Goal: Task Accomplishment & Management: Manage account settings

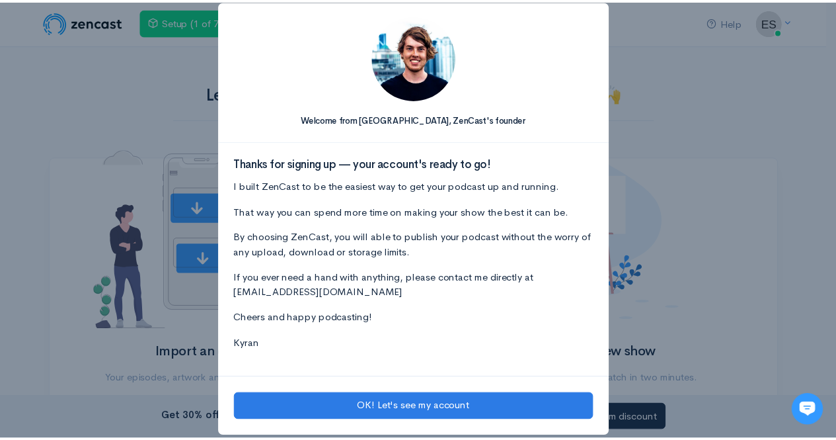
scroll to position [20, 0]
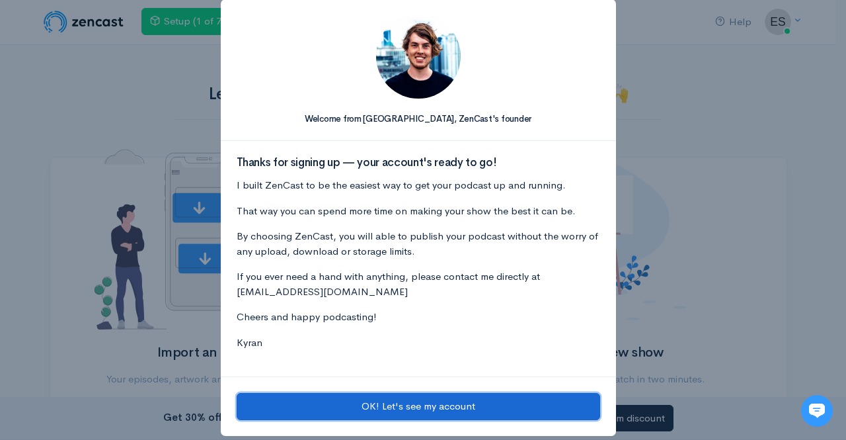
click at [448, 401] on button "OK! Let's see my account" at bounding box center [419, 406] width 364 height 27
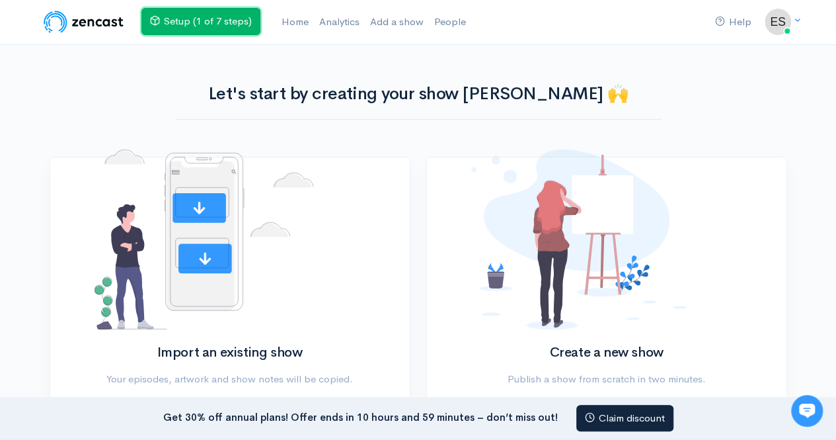
click at [213, 22] on link "Setup (1 of 7 steps)" at bounding box center [200, 21] width 119 height 27
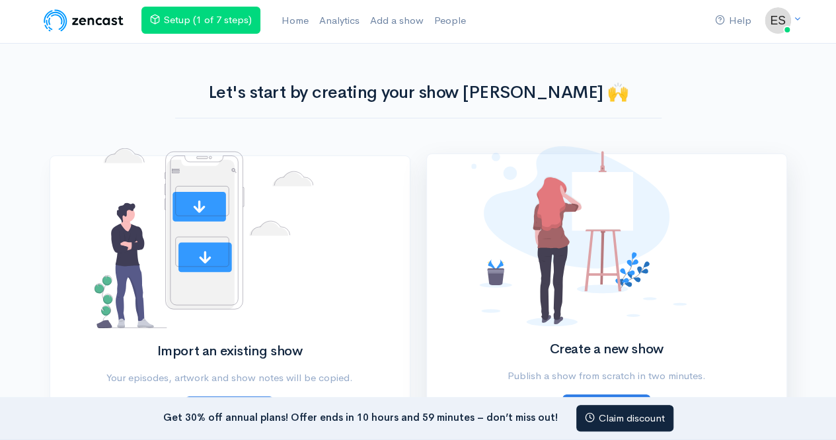
scroll to position [0, 0]
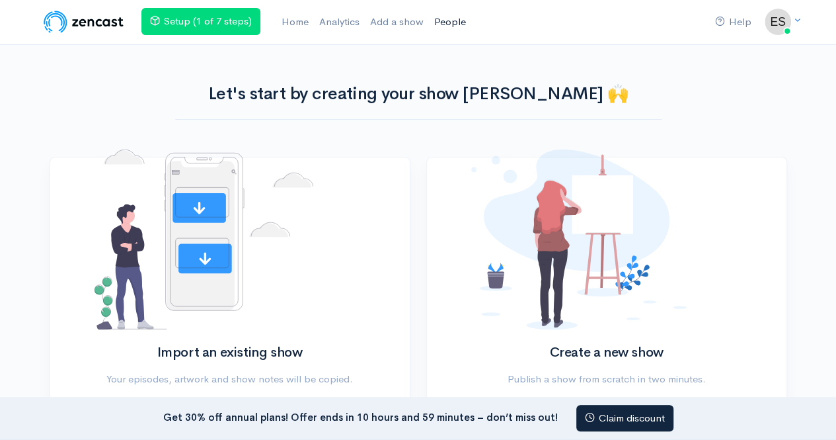
click at [447, 21] on link "People" at bounding box center [450, 22] width 42 height 28
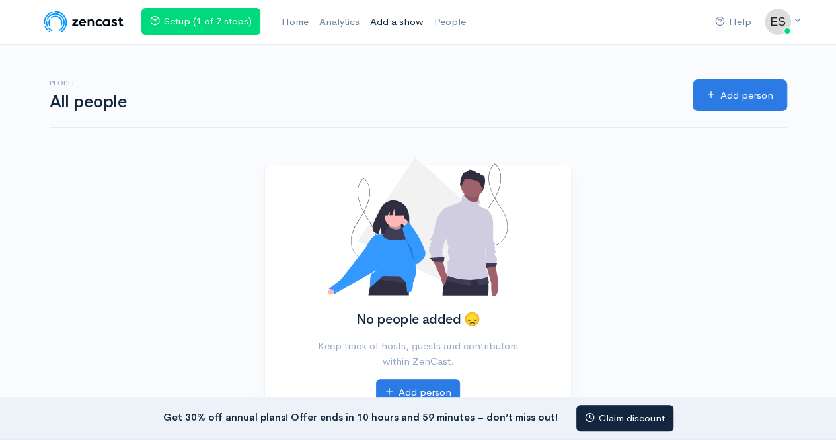
click at [410, 23] on link "Add a show" at bounding box center [397, 22] width 64 height 28
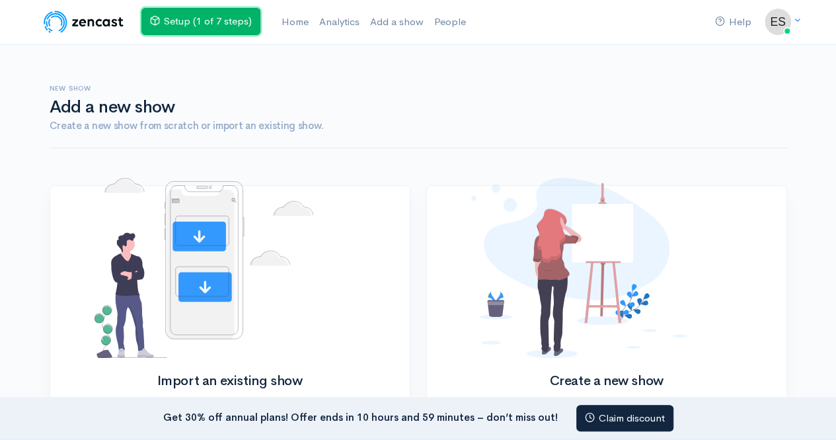
click at [182, 21] on link "Setup (1 of 7 steps)" at bounding box center [200, 21] width 119 height 27
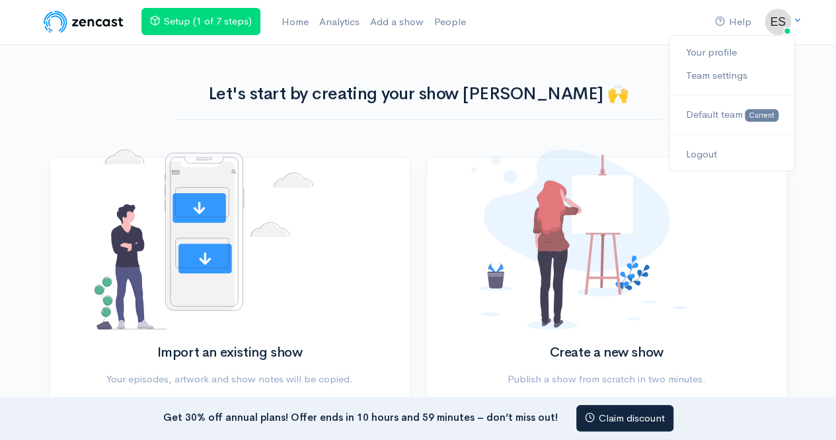
click at [785, 27] on img at bounding box center [778, 22] width 26 height 26
click at [734, 50] on link "Your profile" at bounding box center [732, 52] width 124 height 23
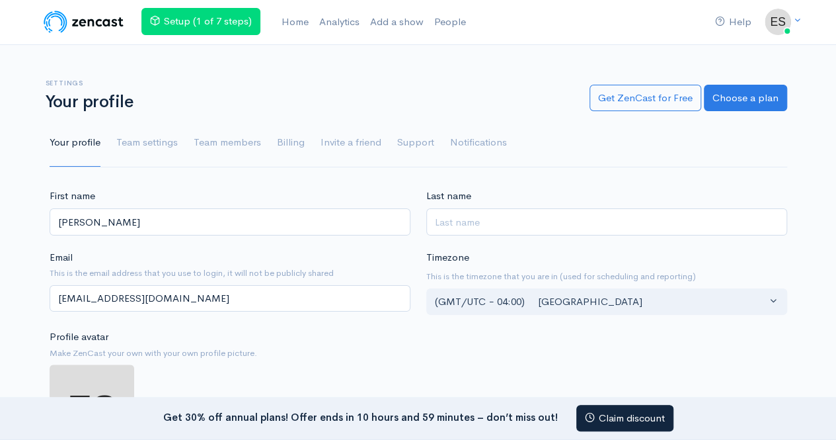
click at [270, 146] on ul "Your profile Team settings Team members Billing Invite a friend Support Notific…" at bounding box center [419, 143] width 738 height 48
click at [277, 145] on link "Billing" at bounding box center [291, 143] width 28 height 48
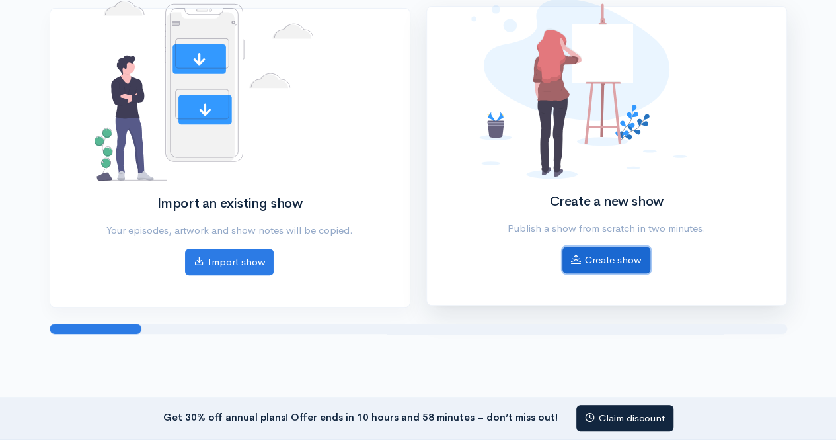
click at [598, 260] on link "Create show" at bounding box center [606, 260] width 88 height 27
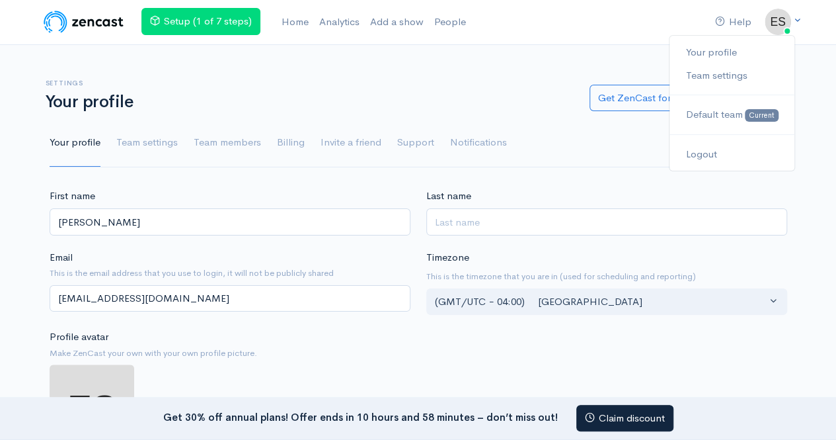
click at [785, 11] on img at bounding box center [778, 22] width 26 height 26
click at [713, 67] on link "Team settings" at bounding box center [732, 75] width 124 height 23
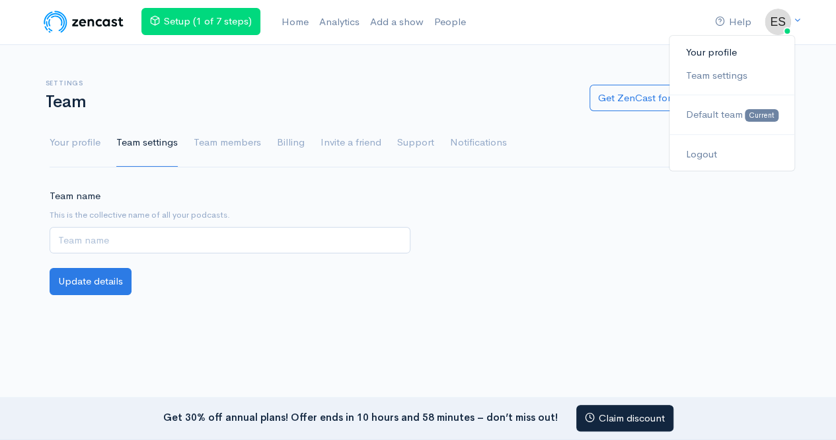
click at [746, 59] on link "Your profile" at bounding box center [732, 52] width 124 height 23
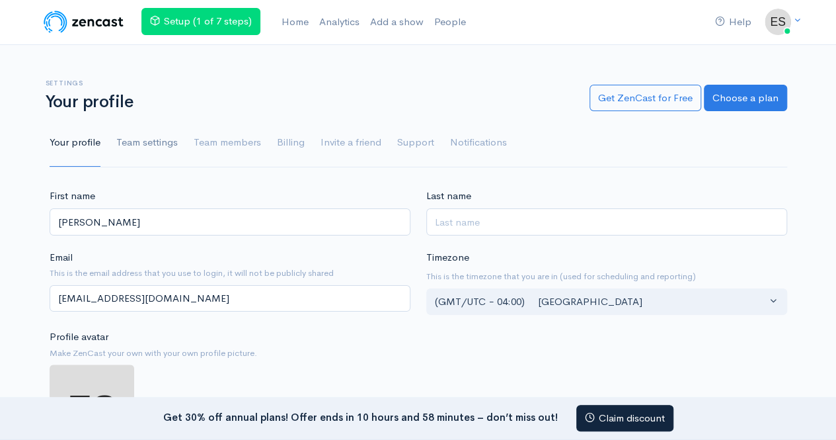
click at [151, 145] on link "Team settings" at bounding box center [146, 143] width 61 height 48
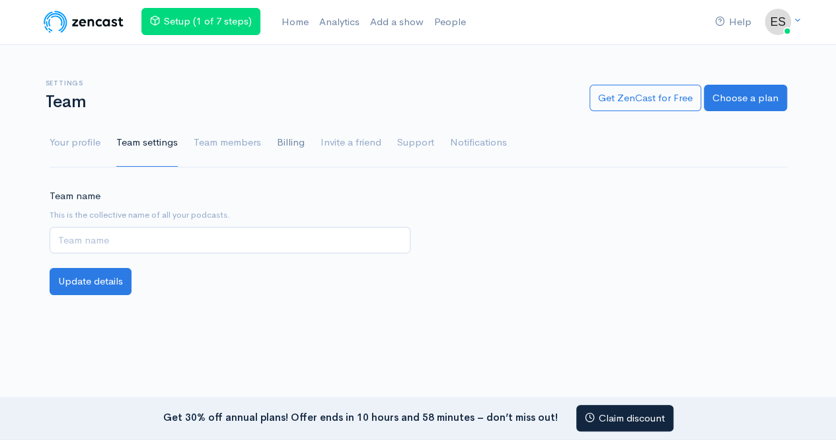
click at [284, 140] on link "Billing" at bounding box center [291, 143] width 28 height 48
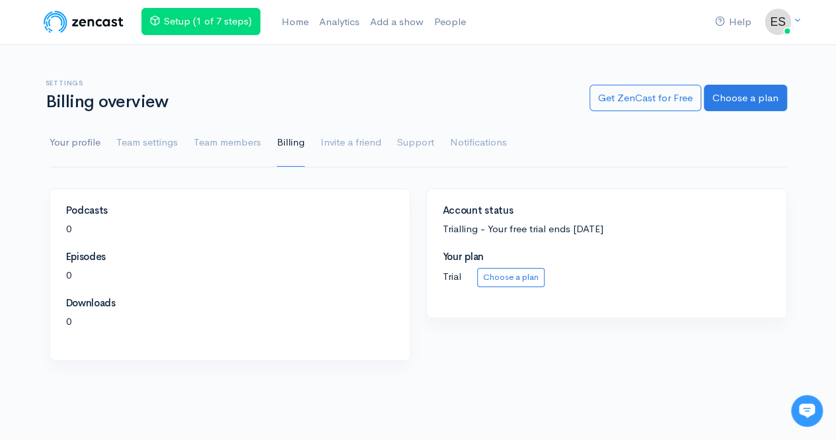
click at [60, 143] on link "Your profile" at bounding box center [75, 143] width 51 height 48
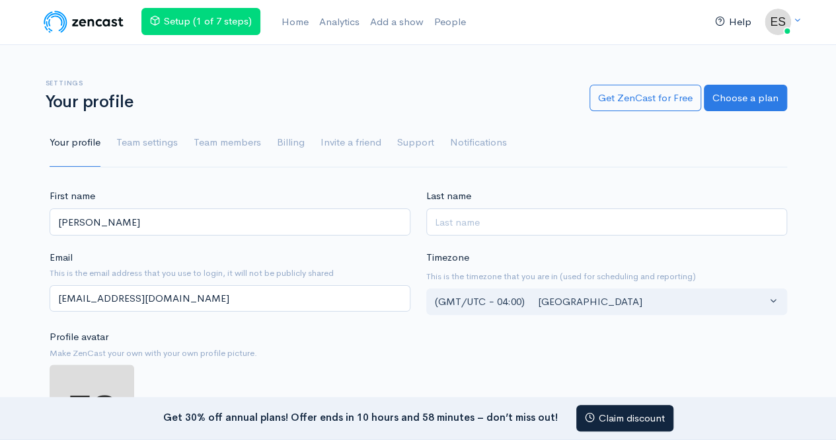
click at [734, 20] on link "Help" at bounding box center [733, 22] width 47 height 28
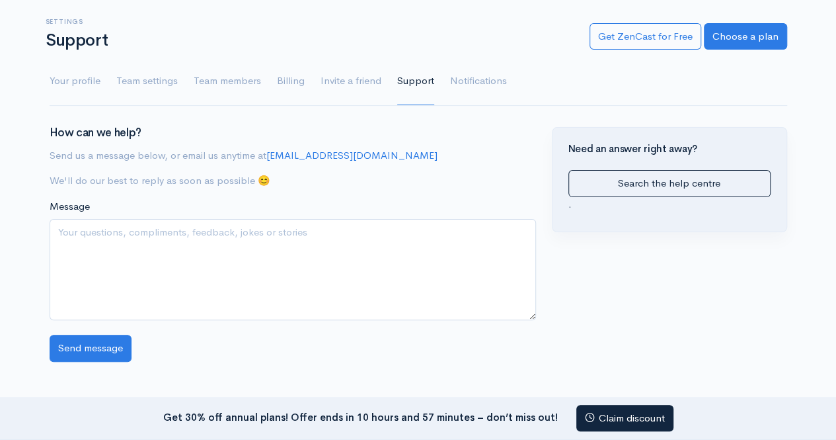
scroll to position [63, 0]
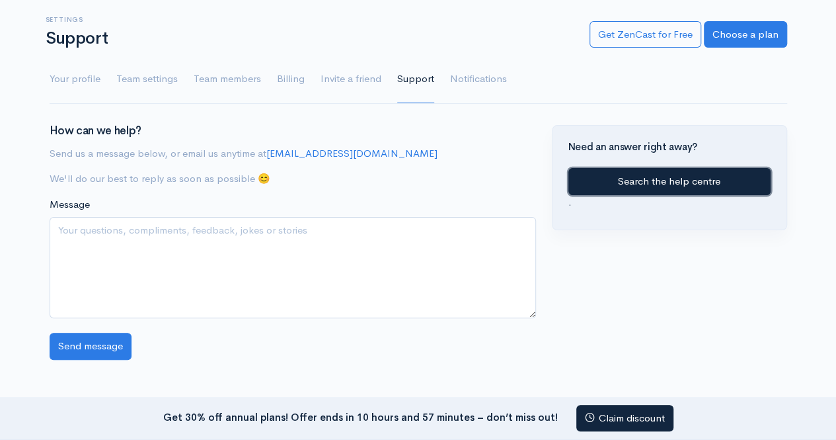
click at [652, 180] on link "Search the help centre" at bounding box center [669, 181] width 202 height 27
